Goal: Transaction & Acquisition: Purchase product/service

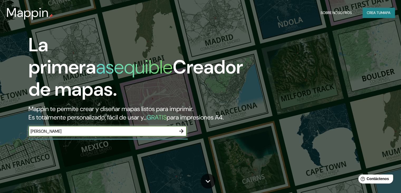
type input "[PERSON_NAME]"
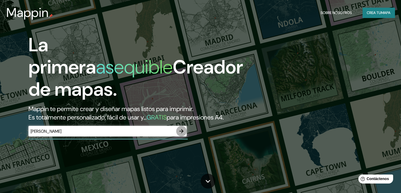
click at [182, 133] on icon "button" at bounding box center [181, 131] width 4 height 4
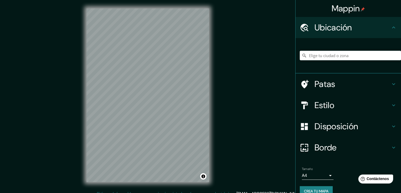
click at [324, 27] on font "Ubicación" at bounding box center [333, 27] width 37 height 11
click at [391, 29] on icon at bounding box center [394, 27] width 6 height 6
click at [392, 27] on icon at bounding box center [393, 27] width 3 height 2
click at [390, 80] on div "Patas" at bounding box center [349, 83] width 106 height 21
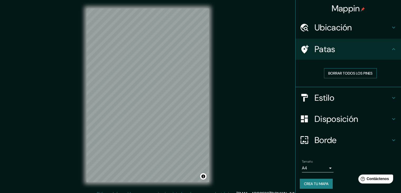
click at [366, 72] on font "Borrar todos los pines" at bounding box center [351, 73] width 44 height 5
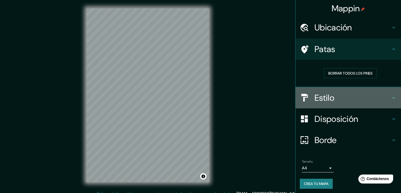
click at [392, 97] on icon at bounding box center [393, 98] width 3 height 2
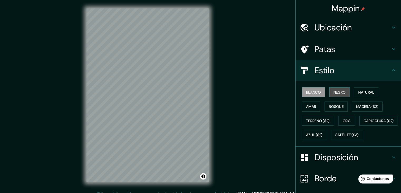
click at [334, 90] on font "Negro" at bounding box center [340, 92] width 12 height 5
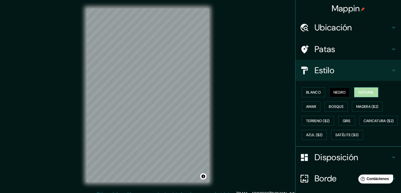
click at [367, 90] on font "Natural" at bounding box center [367, 92] width 16 height 5
click at [311, 104] on font "Amar" at bounding box center [311, 106] width 10 height 5
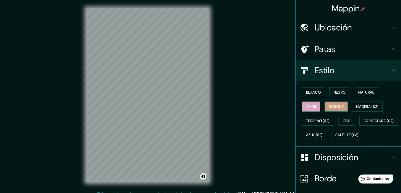
click at [331, 106] on font "Bosque" at bounding box center [336, 106] width 15 height 5
click at [359, 103] on font "Madera ($2)" at bounding box center [368, 106] width 22 height 7
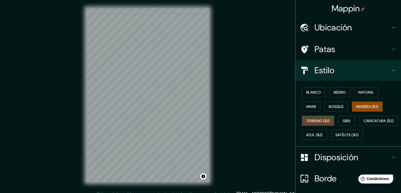
click at [313, 121] on font "Terreno ($2)" at bounding box center [318, 120] width 24 height 5
click at [343, 122] on font "Gris" at bounding box center [347, 120] width 8 height 5
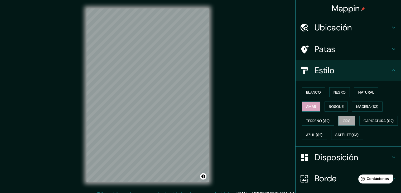
click at [309, 105] on font "Amar" at bounding box center [311, 106] width 10 height 5
click at [329, 108] on font "Bosque" at bounding box center [336, 106] width 15 height 5
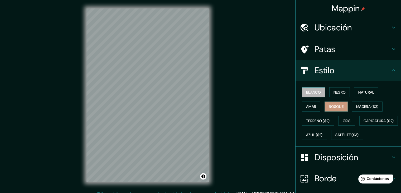
click at [309, 93] on font "Blanco" at bounding box center [313, 92] width 15 height 5
click at [330, 95] on button "Negro" at bounding box center [340, 92] width 21 height 10
click at [308, 91] on font "Blanco" at bounding box center [313, 92] width 15 height 5
click at [391, 69] on icon at bounding box center [394, 70] width 6 height 6
click at [391, 160] on icon at bounding box center [394, 157] width 6 height 6
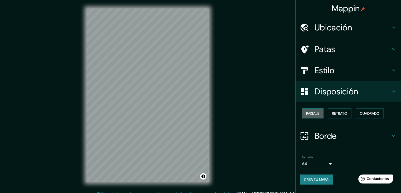
click at [319, 111] on font "Paisaje" at bounding box center [312, 113] width 13 height 5
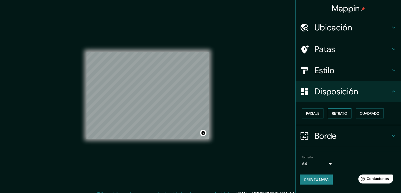
click at [351, 112] on button "Retrato" at bounding box center [340, 113] width 24 height 10
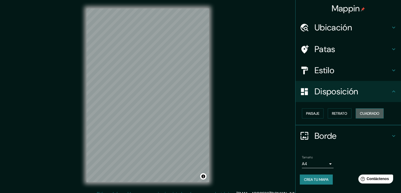
click at [368, 111] on font "Cuadrado" at bounding box center [370, 113] width 20 height 5
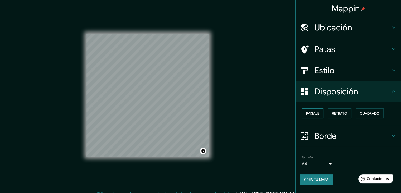
click at [319, 112] on font "Paisaje" at bounding box center [312, 113] width 13 height 5
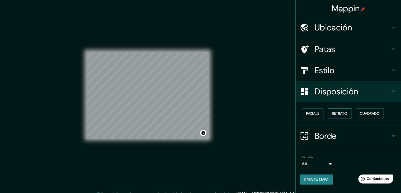
click at [345, 115] on font "Retrato" at bounding box center [339, 113] width 15 height 5
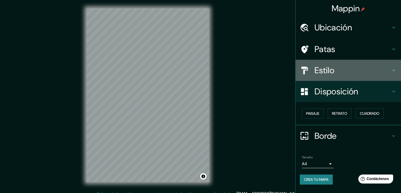
click at [330, 71] on font "Estilo" at bounding box center [325, 70] width 20 height 11
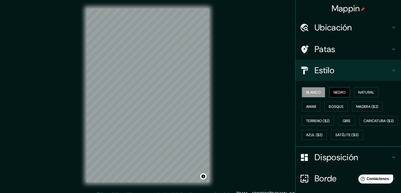
click at [330, 93] on button "Negro" at bounding box center [340, 92] width 21 height 10
click at [359, 93] on font "Natural" at bounding box center [367, 92] width 16 height 5
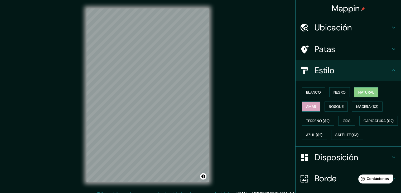
click at [307, 105] on font "Amar" at bounding box center [311, 106] width 10 height 5
click at [332, 106] on font "Bosque" at bounding box center [336, 106] width 15 height 5
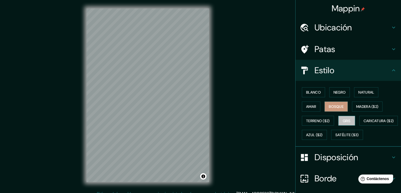
click at [346, 119] on font "Gris" at bounding box center [347, 120] width 8 height 5
click at [323, 133] on font "Azul ($2)" at bounding box center [314, 134] width 17 height 5
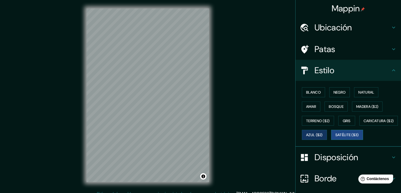
click at [336, 137] on font "Satélite ($3)" at bounding box center [347, 134] width 23 height 5
click at [296, 130] on div "Blanco Negro Natural Amar Bosque Madera ($2) Terreno ($2) Gris Caricatura ($2) …" at bounding box center [349, 114] width 106 height 66
click at [323, 134] on font "Azul ($2)" at bounding box center [314, 134] width 17 height 5
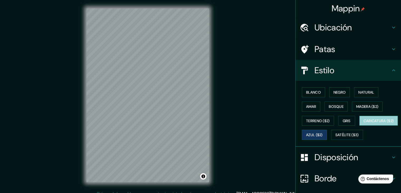
click at [364, 123] on font "Caricatura ($2)" at bounding box center [379, 120] width 30 height 5
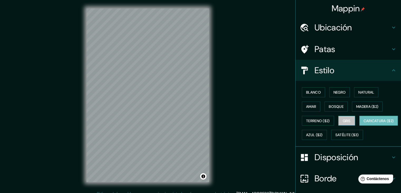
click at [343, 119] on font "Gris" at bounding box center [347, 120] width 8 height 5
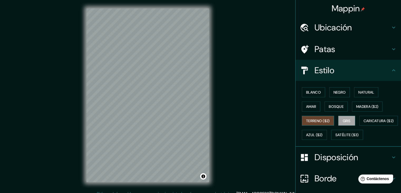
click at [306, 118] on font "Terreno ($2)" at bounding box center [318, 120] width 24 height 5
click at [364, 108] on font "Madera ($2)" at bounding box center [368, 106] width 22 height 5
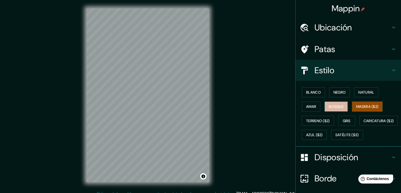
click at [333, 110] on button "Bosque" at bounding box center [336, 106] width 23 height 10
click at [306, 108] on font "Amar" at bounding box center [311, 106] width 10 height 7
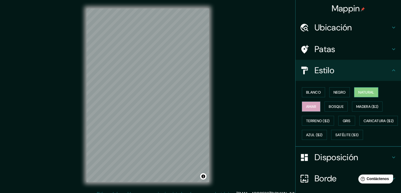
click at [359, 90] on font "Natural" at bounding box center [367, 92] width 16 height 5
click at [337, 91] on font "Negro" at bounding box center [340, 92] width 12 height 5
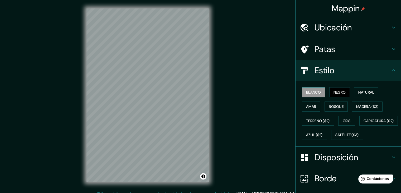
click at [308, 93] on font "Blanco" at bounding box center [313, 92] width 15 height 5
